Goal: Task Accomplishment & Management: Manage account settings

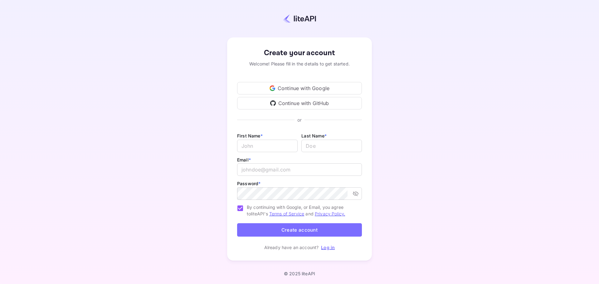
click at [302, 90] on div "Continue with Google" at bounding box center [299, 88] width 125 height 12
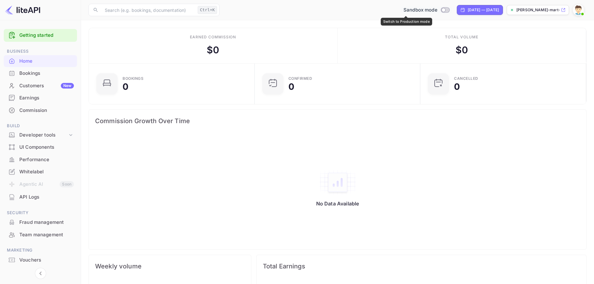
click at [437, 9] on input "Switch to Production mode" at bounding box center [443, 10] width 12 height 4
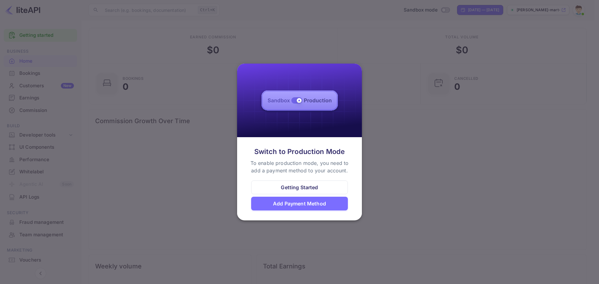
click at [308, 188] on div "Getting Started" at bounding box center [299, 187] width 37 height 7
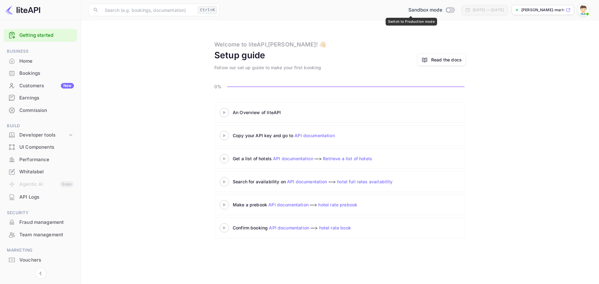
click at [442, 11] on input "Switch to Production mode" at bounding box center [448, 10] width 12 height 4
checkbox input "false"
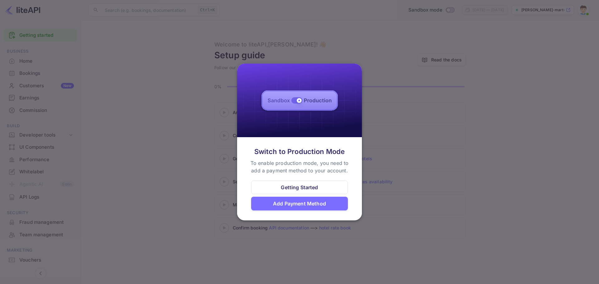
click at [312, 203] on div "Add Payment Method" at bounding box center [299, 203] width 53 height 7
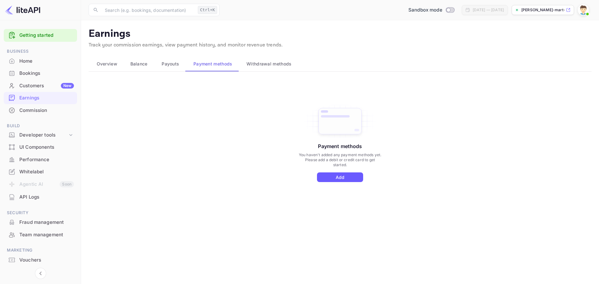
click at [336, 179] on button "Add" at bounding box center [340, 178] width 46 height 10
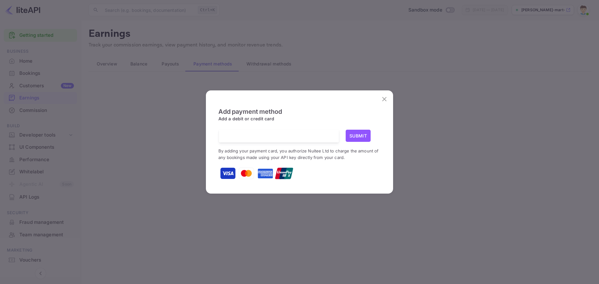
click at [382, 97] on icon "close" at bounding box center [384, 98] width 7 height 7
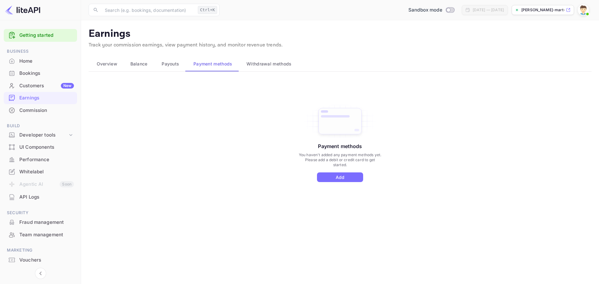
click at [31, 63] on div "Home" at bounding box center [46, 61] width 55 height 7
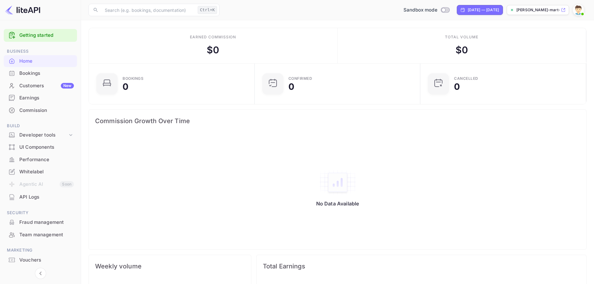
click at [578, 13] on img at bounding box center [579, 10] width 10 height 10
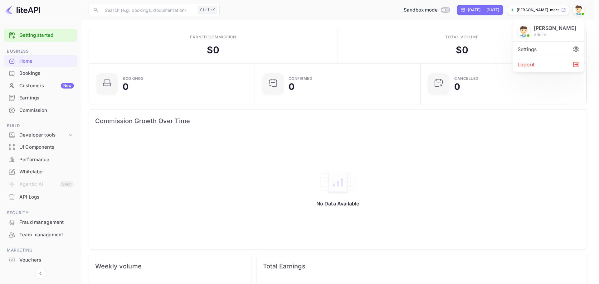
click at [446, 12] on div at bounding box center [299, 142] width 599 height 284
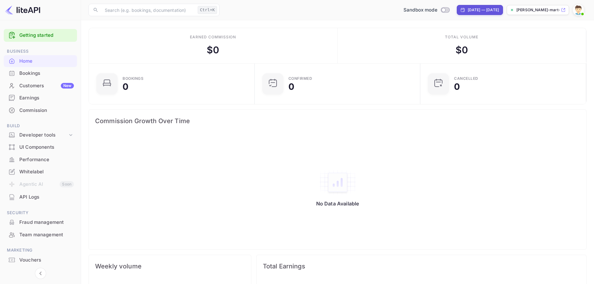
click at [468, 12] on div "[DATE] — [DATE]" at bounding box center [483, 10] width 31 height 6
select select "6"
select select "2025"
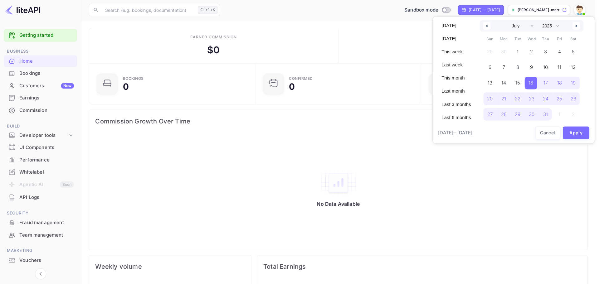
click at [449, 12] on div at bounding box center [299, 142] width 599 height 284
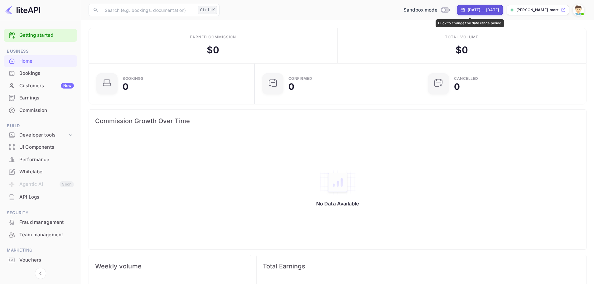
click at [468, 12] on div "[DATE] — [DATE]" at bounding box center [483, 10] width 31 height 6
select select "6"
select select "2025"
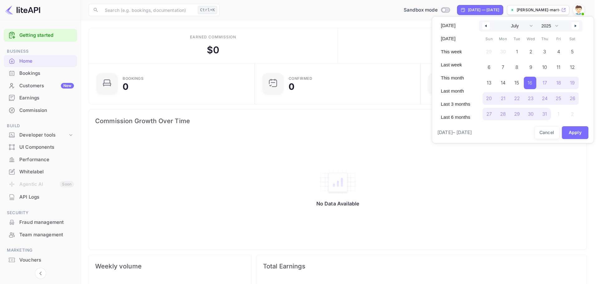
click at [449, 12] on div at bounding box center [299, 142] width 599 height 284
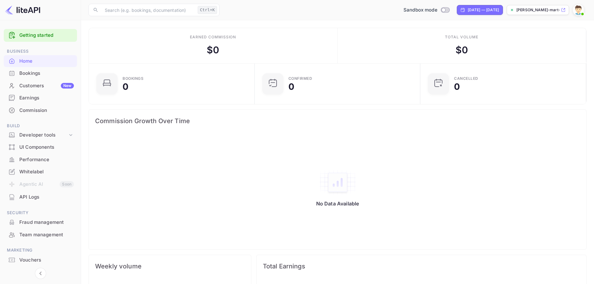
click at [468, 12] on div "[DATE] — [DATE]" at bounding box center [483, 10] width 31 height 6
select select "6"
select select "2025"
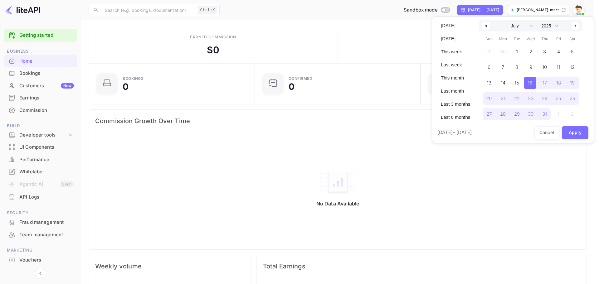
click at [449, 12] on div at bounding box center [299, 142] width 599 height 284
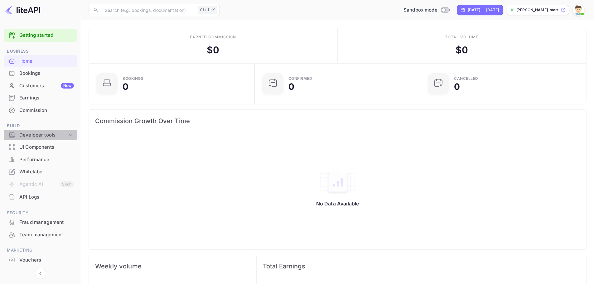
click at [33, 137] on div "Developer tools" at bounding box center [43, 135] width 48 height 7
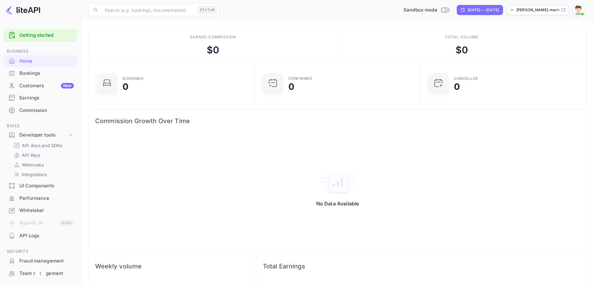
click at [41, 153] on link "API Keys" at bounding box center [43, 155] width 58 height 7
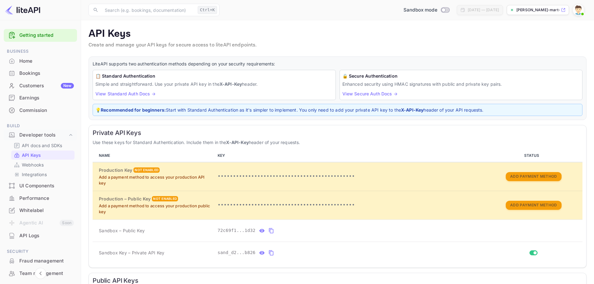
scroll to position [79, 0]
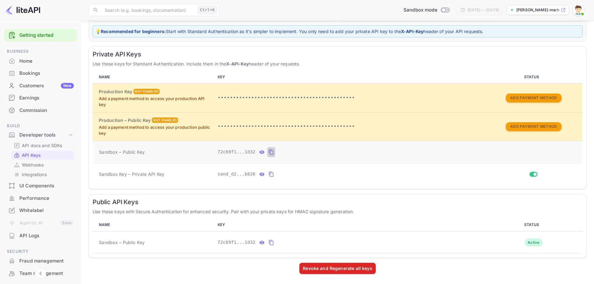
click at [269, 154] on icon "private api keys table" at bounding box center [272, 152] width 6 height 7
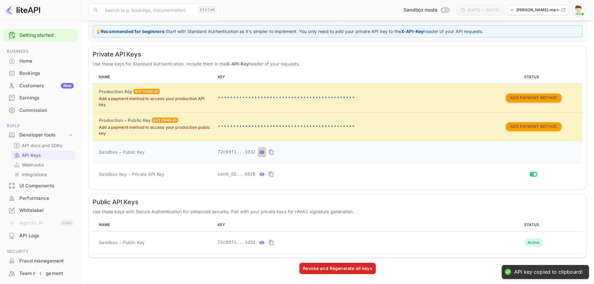
click at [260, 153] on icon "private api keys table" at bounding box center [262, 152] width 6 height 7
click at [260, 174] on icon "private api keys table" at bounding box center [262, 174] width 5 height 3
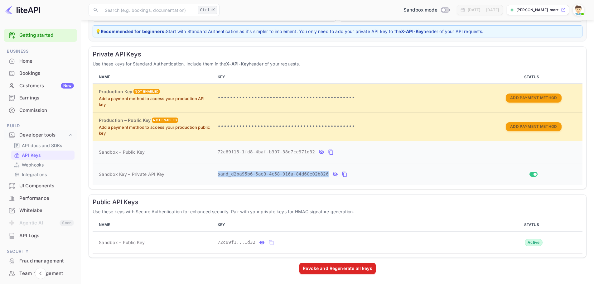
drag, startPoint x: 217, startPoint y: 174, endPoint x: 318, endPoint y: 172, distance: 100.8
click at [318, 172] on span "sand_d2ba95b6-5ae3-4c58-916a-84d60e02b826" at bounding box center [273, 174] width 111 height 7
click at [342, 174] on icon "private api keys table" at bounding box center [345, 174] width 6 height 7
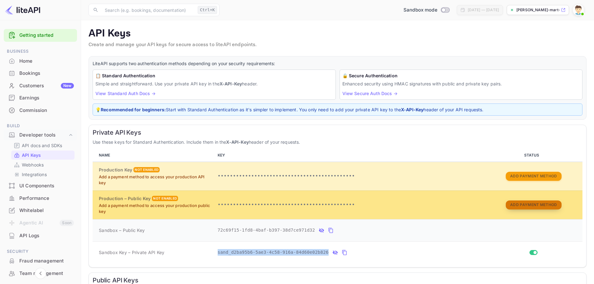
scroll to position [0, 0]
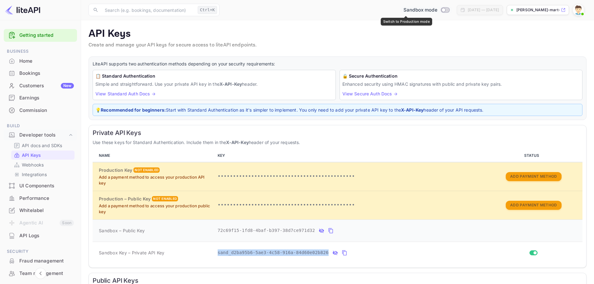
click at [437, 9] on input "Switch to Production mode" at bounding box center [443, 10] width 12 height 4
checkbox input "false"
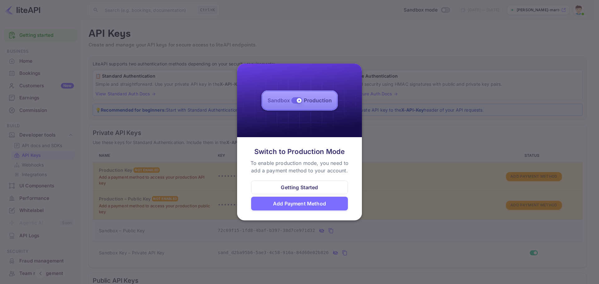
drag, startPoint x: 364, startPoint y: 25, endPoint x: 330, endPoint y: 18, distance: 34.9
click at [364, 25] on div at bounding box center [299, 142] width 599 height 284
